Goal: Find specific page/section: Find specific page/section

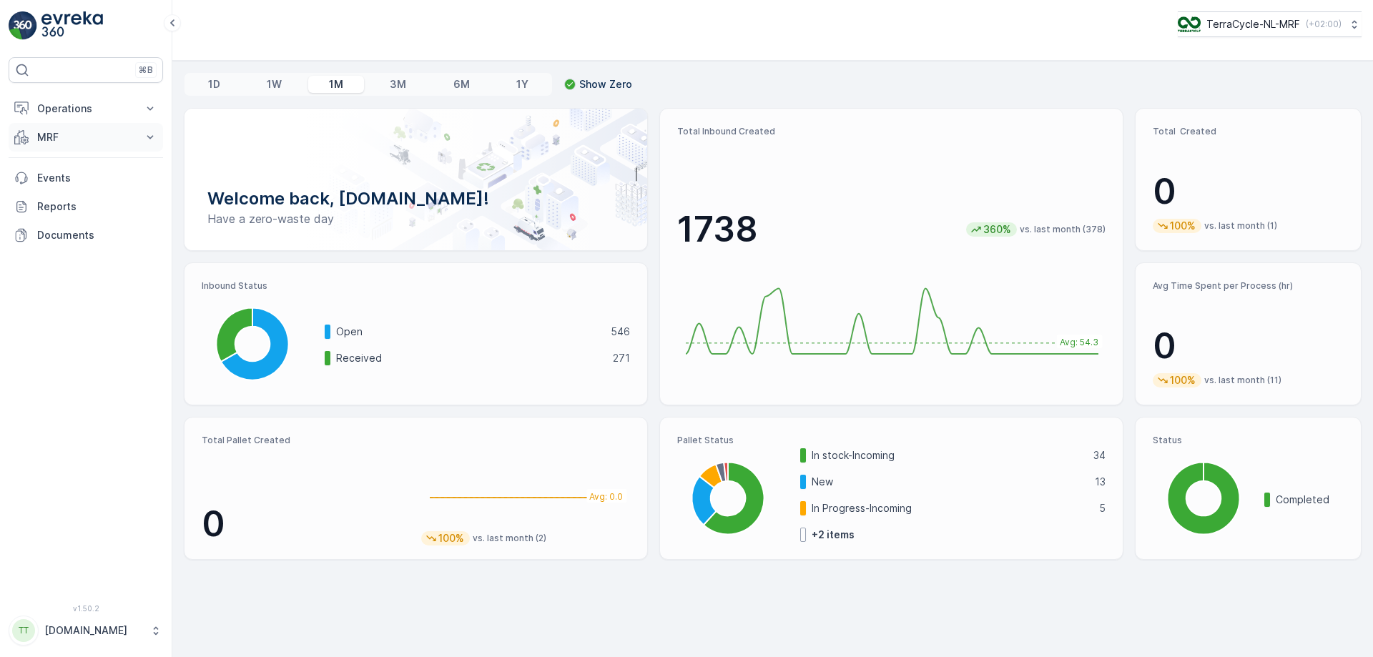
click at [143, 132] on icon at bounding box center [150, 137] width 14 height 14
click at [102, 182] on link "Inbound" at bounding box center [97, 182] width 132 height 20
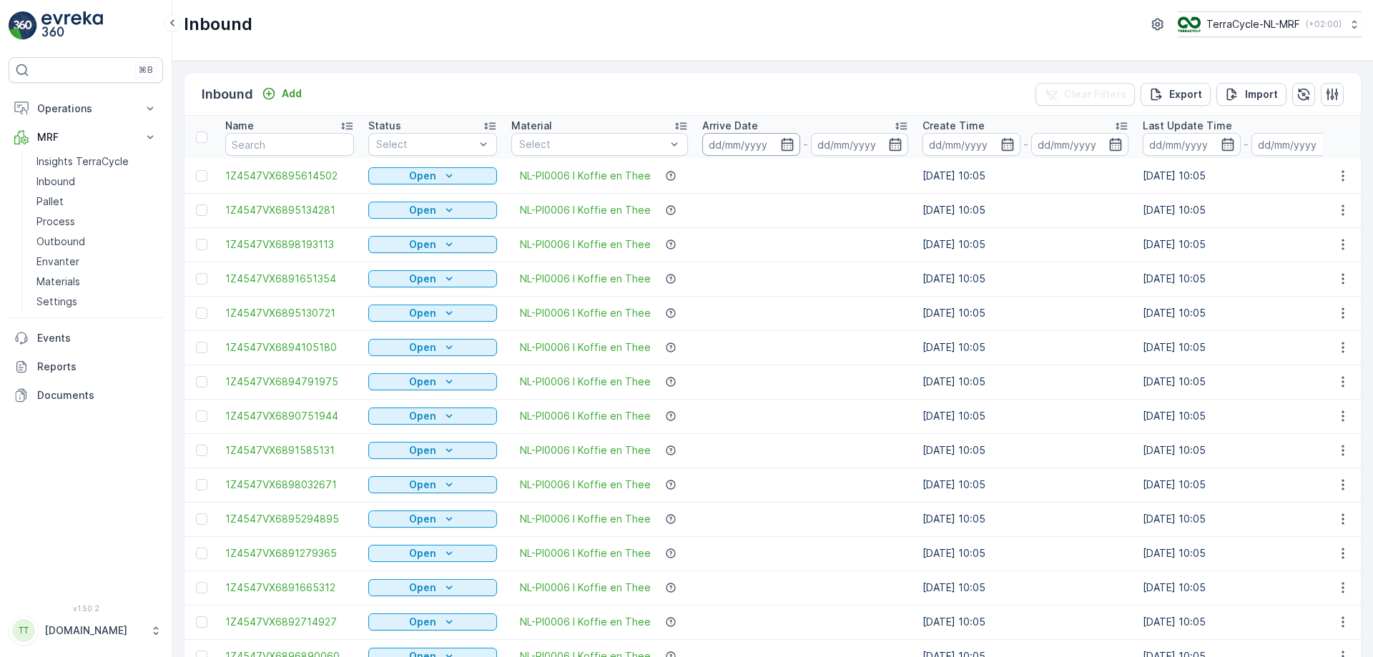
click at [743, 149] on input at bounding box center [751, 144] width 98 height 23
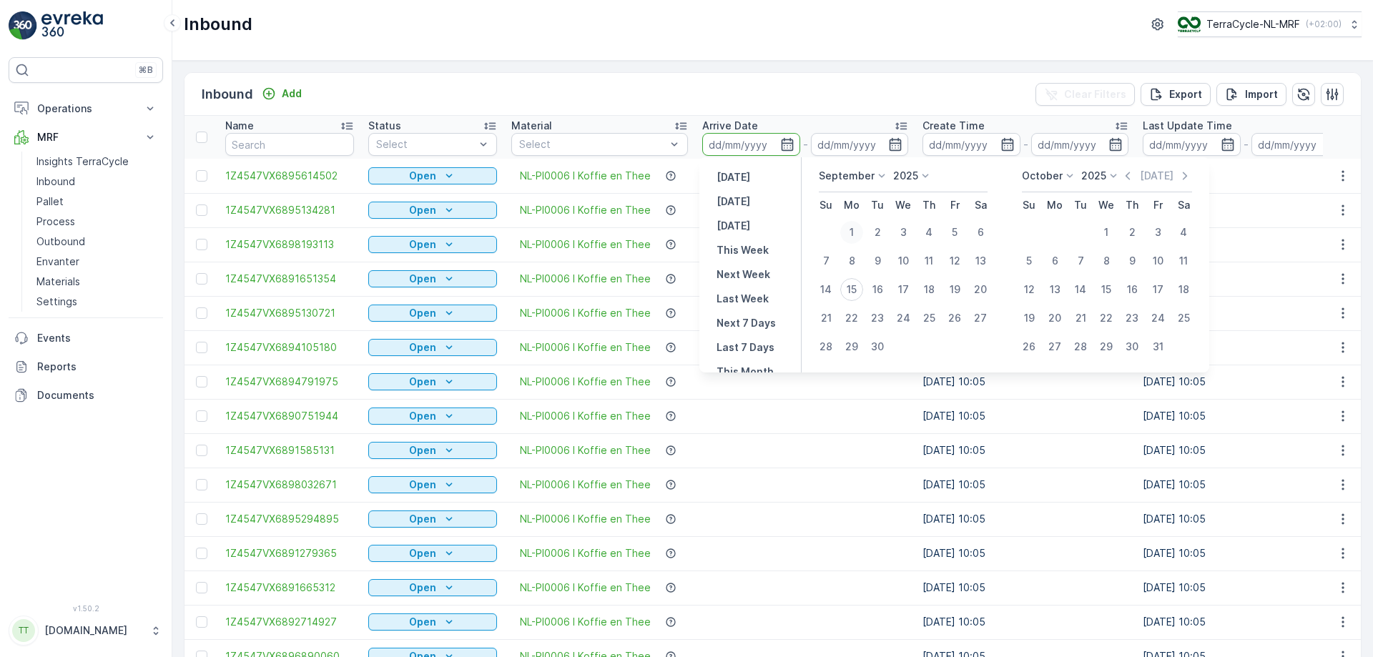
click at [858, 231] on div "1" at bounding box center [852, 232] width 23 height 23
type input "[DATE]"
click at [855, 293] on div "15" at bounding box center [852, 289] width 23 height 23
type input "[DATE]"
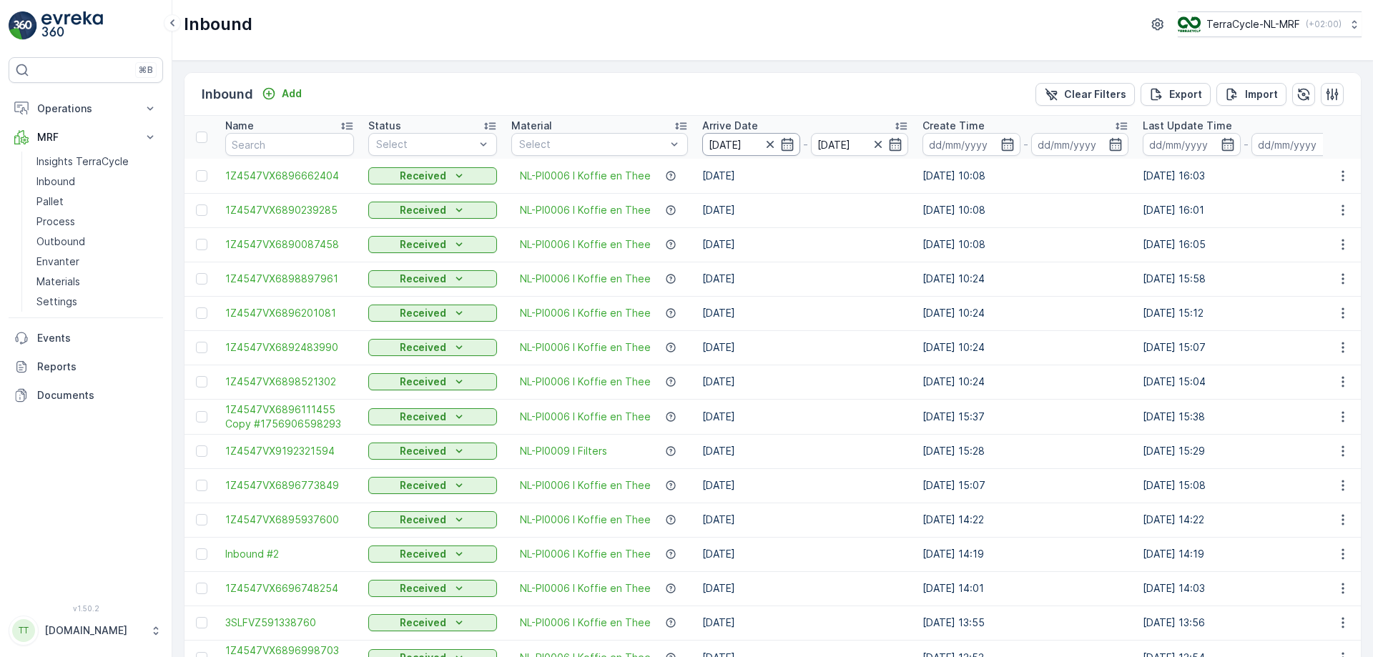
click at [747, 141] on input "[DATE]" at bounding box center [751, 144] width 98 height 23
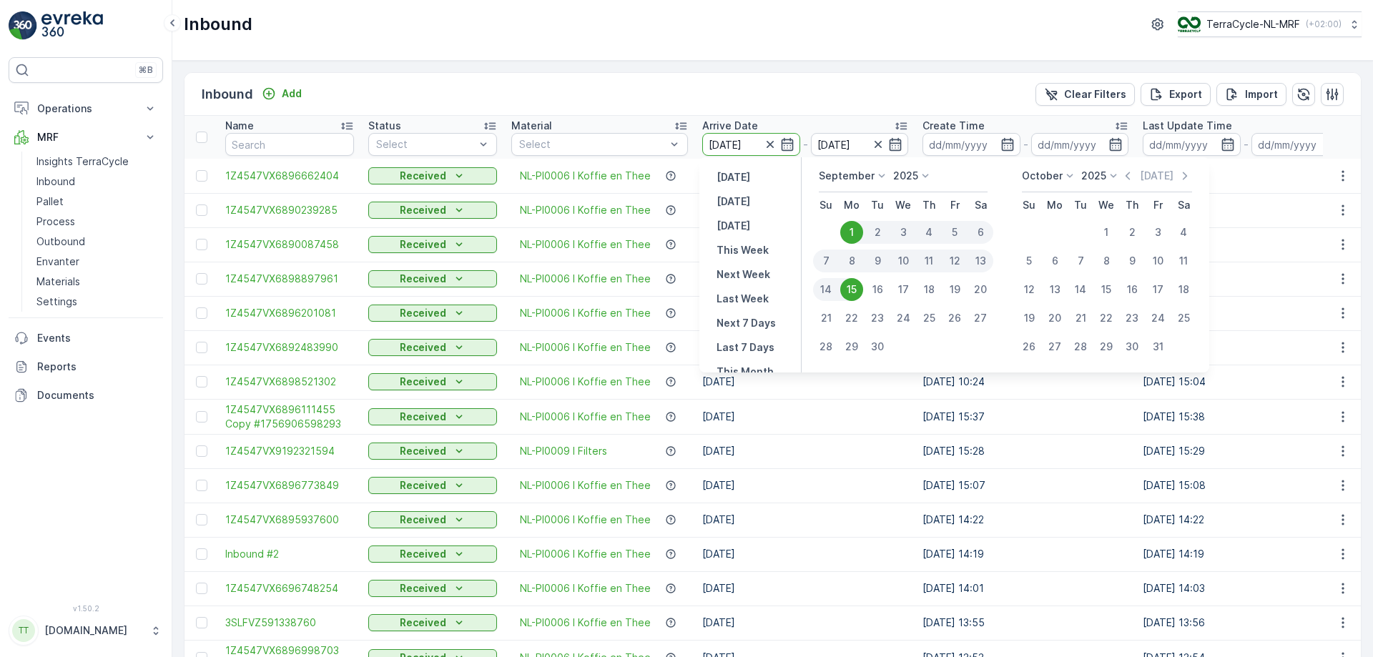
click at [830, 259] on div "7" at bounding box center [826, 261] width 26 height 23
type input "[DATE]"
click at [858, 293] on div "15" at bounding box center [852, 289] width 23 height 23
click at [855, 288] on div "15" at bounding box center [852, 289] width 23 height 23
type input "[DATE]"
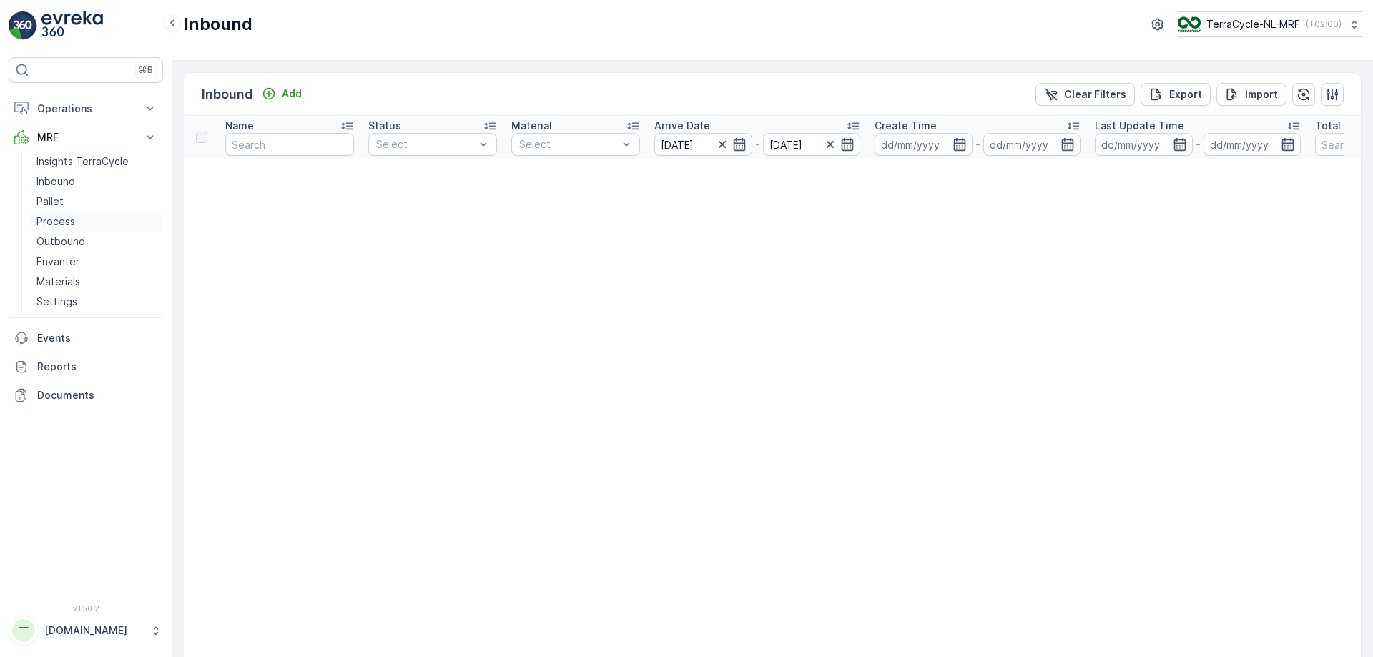
click at [94, 224] on link "Process" at bounding box center [97, 222] width 132 height 20
